Goal: Information Seeking & Learning: Learn about a topic

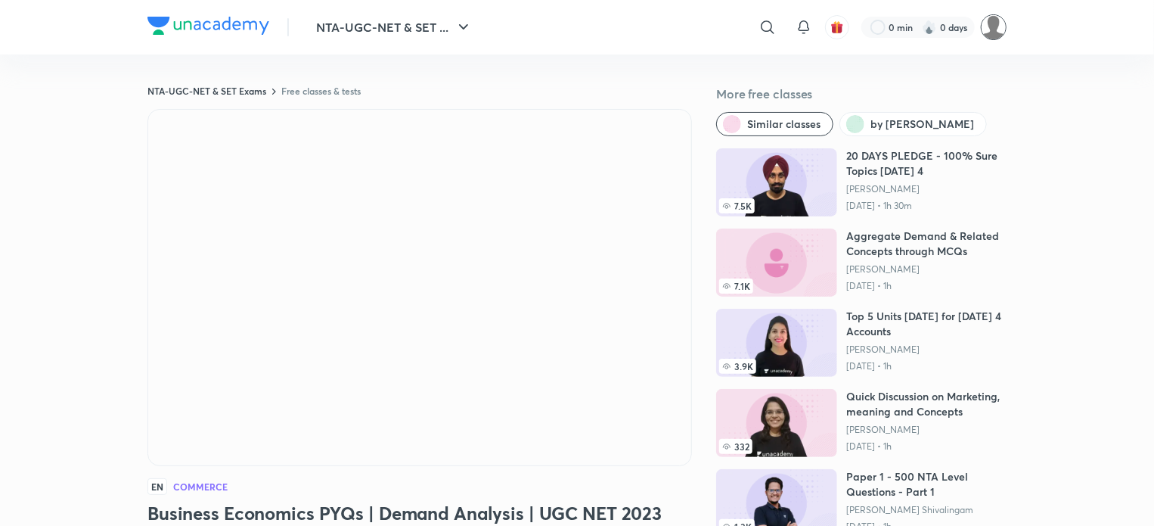
click at [988, 29] on img at bounding box center [994, 27] width 26 height 26
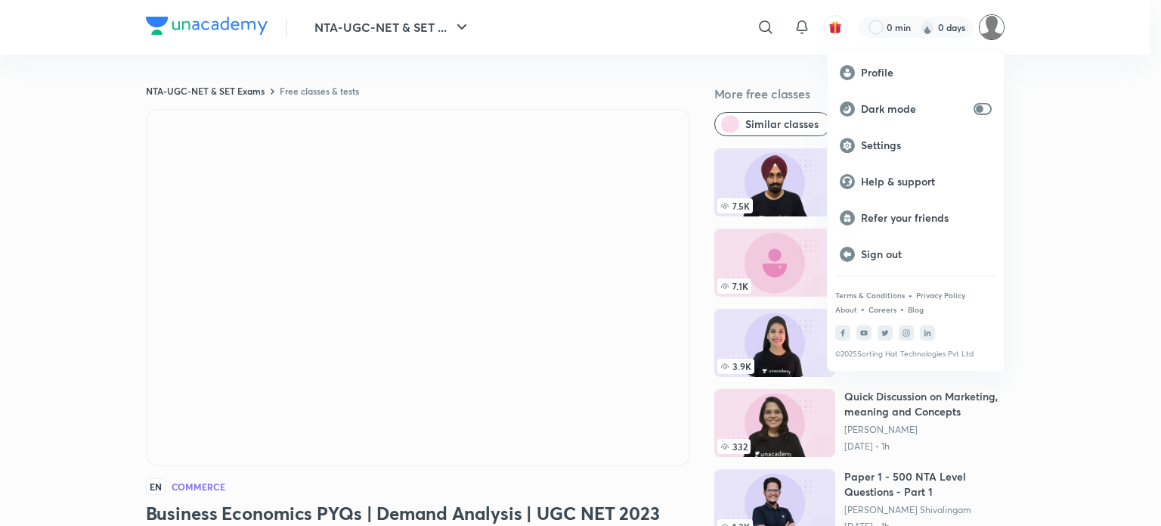
click at [504, 316] on div at bounding box center [580, 263] width 1161 height 526
